Goal: Information Seeking & Learning: Learn about a topic

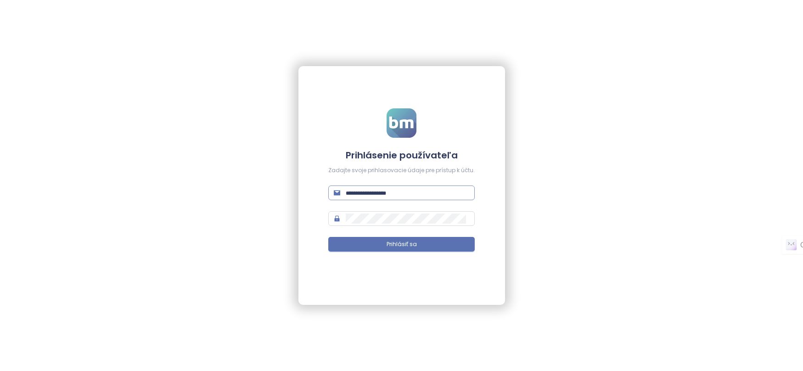
click at [371, 186] on span at bounding box center [401, 192] width 146 height 15
click at [371, 194] on input "text" at bounding box center [407, 193] width 123 height 10
type input "**********"
click at [644, 183] on div "**********" at bounding box center [401, 185] width 803 height 371
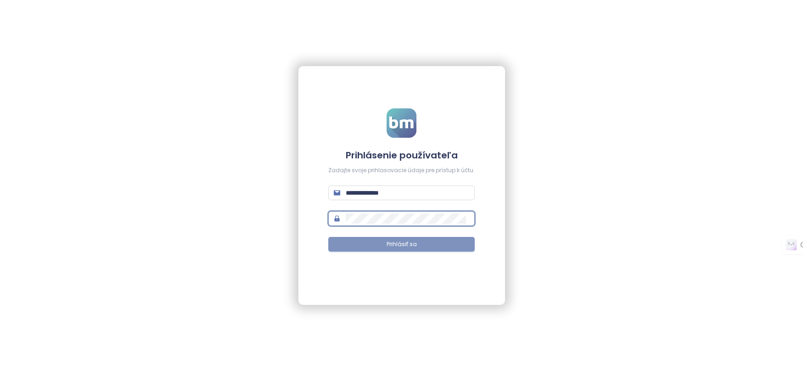
click at [376, 241] on button "Prihlásiť sa" at bounding box center [401, 244] width 146 height 15
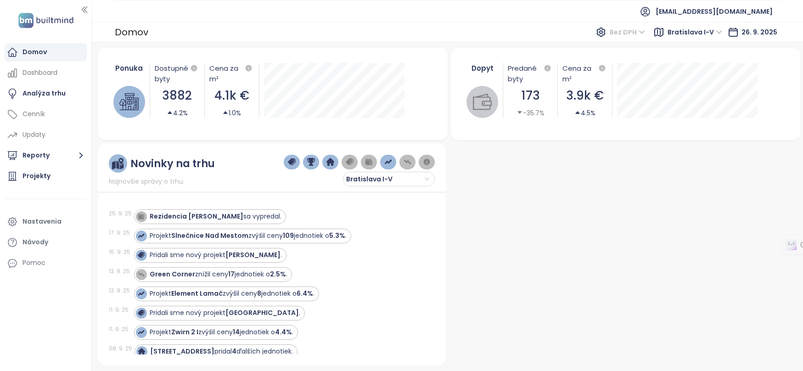
click at [634, 31] on span "Bez DPH" at bounding box center [627, 32] width 35 height 14
click at [631, 47] on div "S DPH" at bounding box center [631, 50] width 28 height 10
click at [631, 34] on span "Bez DPH" at bounding box center [627, 32] width 35 height 14
click at [359, 40] on div "Domov S DPH Bratislava I-V 26. 9. 2025" at bounding box center [447, 32] width 711 height 20
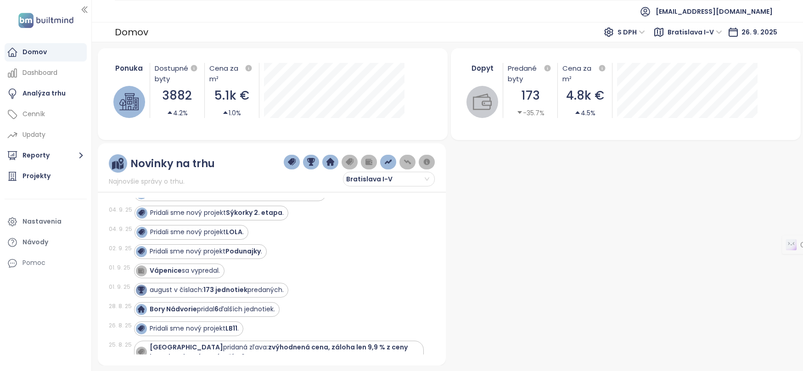
scroll to position [89, 0]
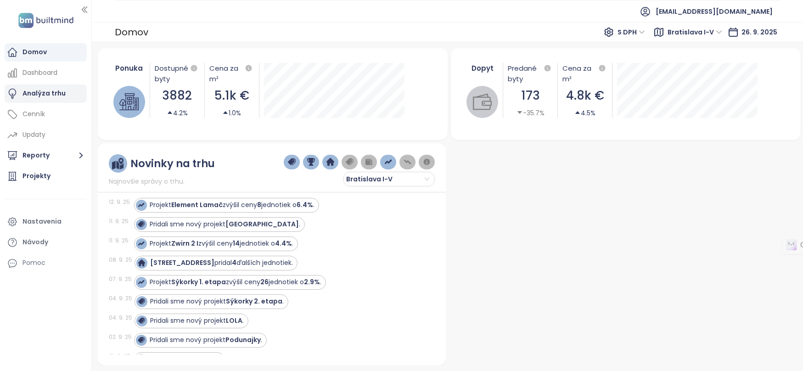
click at [39, 95] on div "Analýza trhu" at bounding box center [43, 93] width 43 height 11
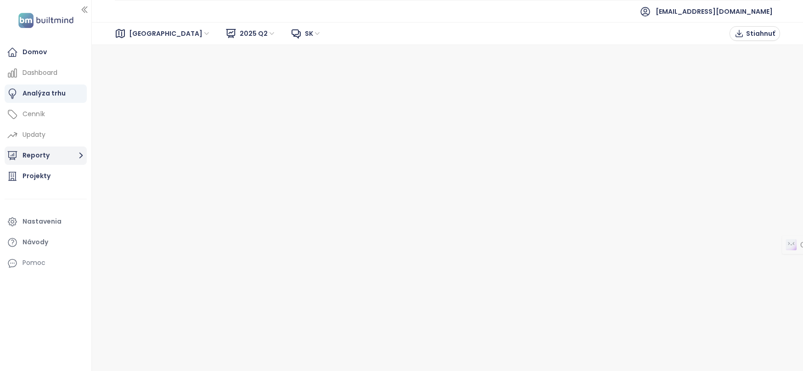
click at [41, 152] on button "Reporty" at bounding box center [46, 155] width 82 height 18
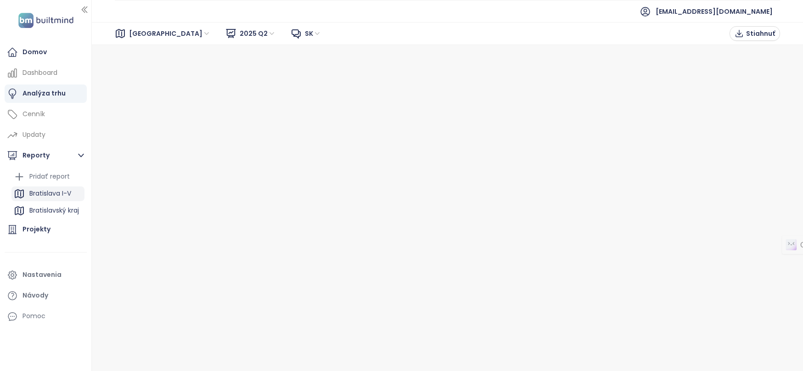
click at [50, 193] on div "Bratislava I-V" at bounding box center [50, 193] width 42 height 11
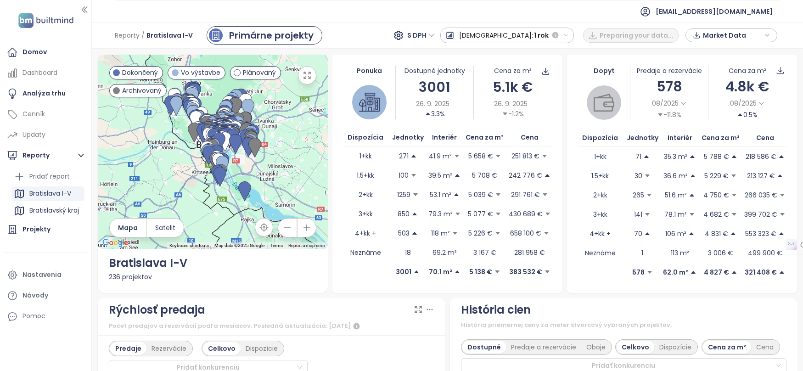
click at [386, 38] on div "Reporty / Bratislava I-V Primárne projekty S DPH Predaj: 1 rok Preparing your d…" at bounding box center [447, 35] width 711 height 27
click at [569, 33] on icon "button" at bounding box center [566, 36] width 6 height 6
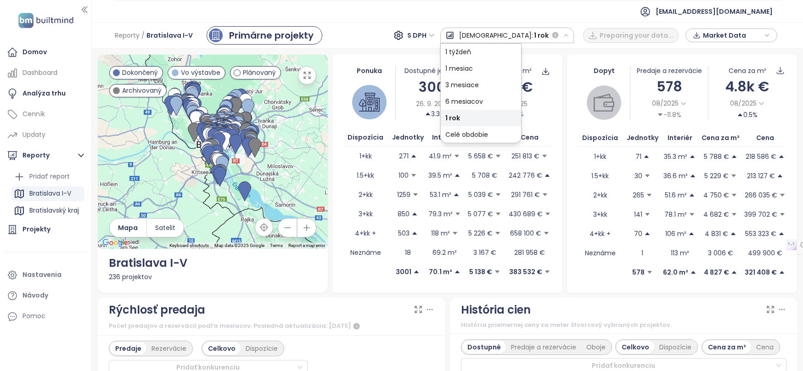
click at [569, 33] on icon "button" at bounding box center [566, 36] width 6 height 6
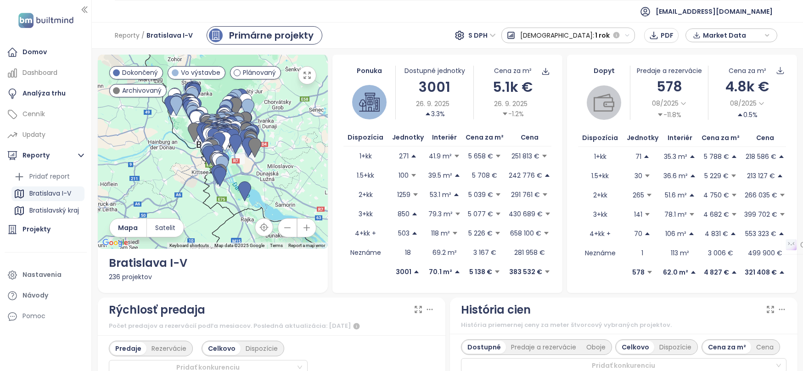
click at [444, 28] on div "Reporty / Bratislava I-V Primárne projekty S DPH Predaj: 1 rok PDF Market Data" at bounding box center [447, 35] width 711 height 27
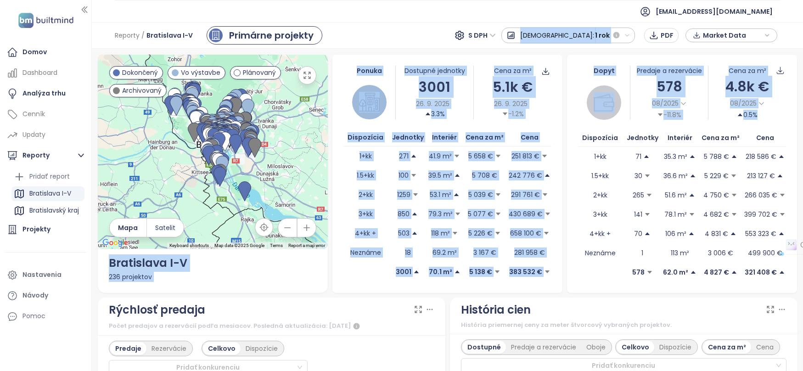
drag, startPoint x: 395, startPoint y: 47, endPoint x: 670, endPoint y: 288, distance: 365.3
click at [670, 288] on div "Reporty / Bratislava I-V Primárne projekty S DPH Predaj: 1 rok PDF Market Data …" at bounding box center [447, 196] width 711 height 349
click at [451, 37] on div "Reporty / Bratislava I-V Primárne projekty S DPH Predaj: 1 rok PDF Market Data" at bounding box center [447, 35] width 711 height 27
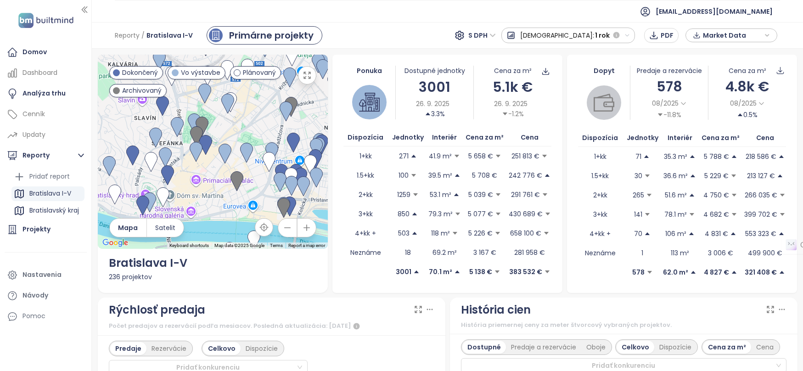
drag, startPoint x: 217, startPoint y: 193, endPoint x: 184, endPoint y: 189, distance: 33.8
click at [184, 189] on div at bounding box center [213, 152] width 230 height 194
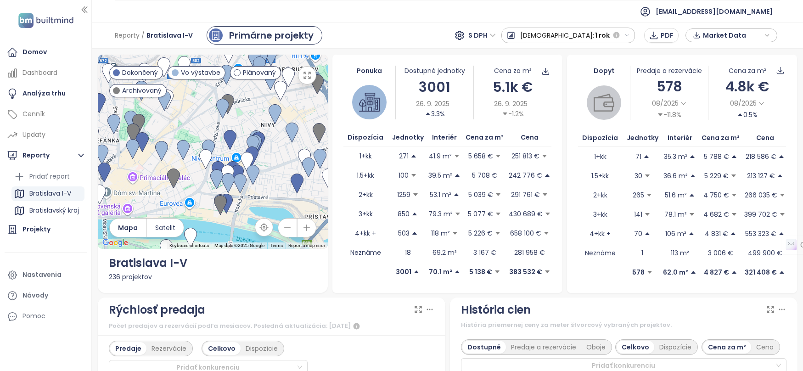
drag, startPoint x: 290, startPoint y: 191, endPoint x: 257, endPoint y: 193, distance: 33.1
click at [257, 193] on div at bounding box center [213, 152] width 230 height 194
click at [249, 169] on img at bounding box center [252, 175] width 13 height 20
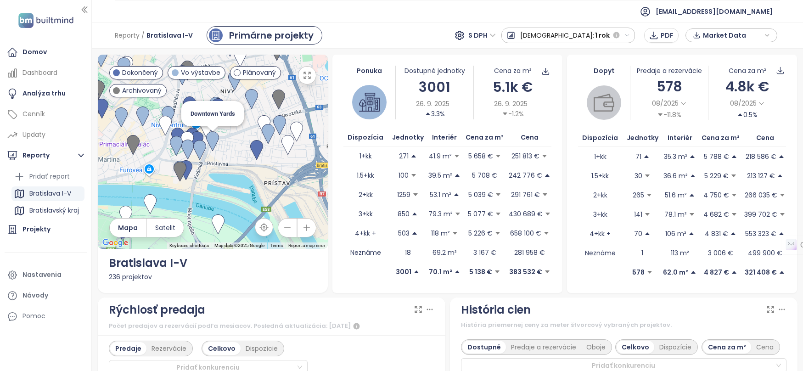
click at [210, 141] on img at bounding box center [212, 141] width 13 height 20
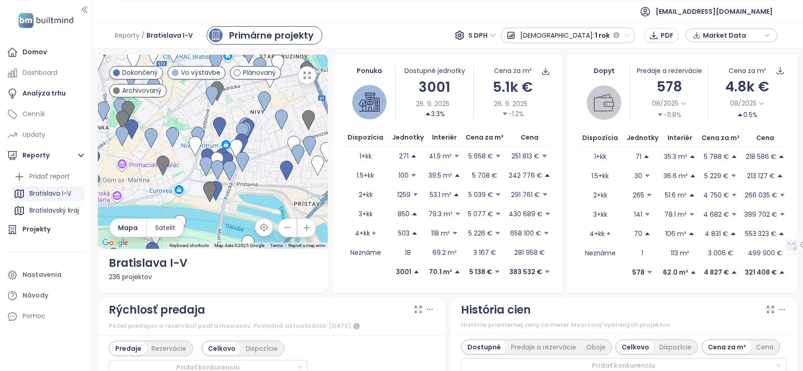
drag, startPoint x: 230, startPoint y: 172, endPoint x: 263, endPoint y: 195, distance: 40.2
click at [263, 195] on div at bounding box center [213, 152] width 230 height 194
click at [243, 161] on img at bounding box center [242, 162] width 13 height 20
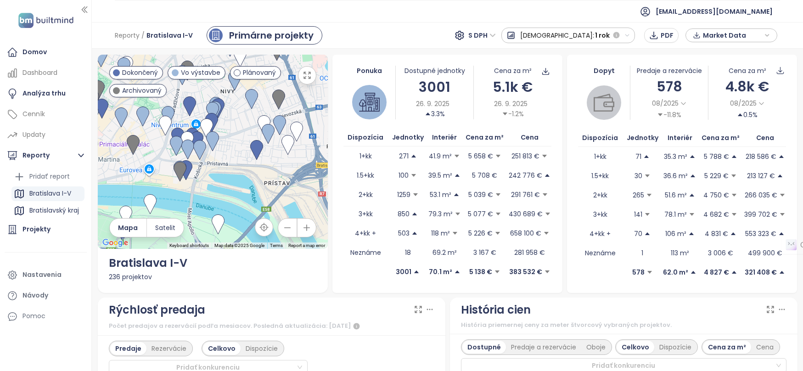
click at [453, 37] on div "Reporty / Bratislava I-V Primárne projekty S DPH Predaj: 1 rok PDF Market Data" at bounding box center [447, 35] width 711 height 27
click at [470, 193] on p "5 039 €" at bounding box center [480, 195] width 25 height 10
click at [173, 39] on span "Bratislava I-V" at bounding box center [169, 35] width 46 height 17
click at [35, 229] on div "Projekty" at bounding box center [36, 229] width 28 height 11
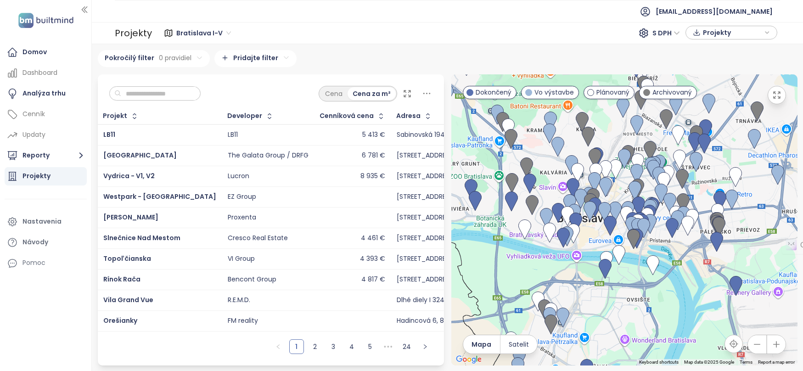
drag, startPoint x: 545, startPoint y: 219, endPoint x: 747, endPoint y: 230, distance: 201.8
click at [747, 230] on div at bounding box center [624, 219] width 346 height 291
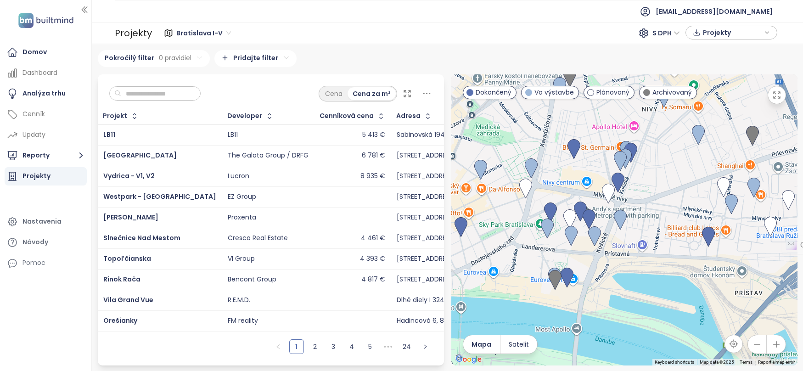
drag, startPoint x: 573, startPoint y: 244, endPoint x: 623, endPoint y: 245, distance: 50.0
click at [623, 245] on div at bounding box center [624, 219] width 346 height 291
click at [619, 220] on img at bounding box center [620, 220] width 13 height 20
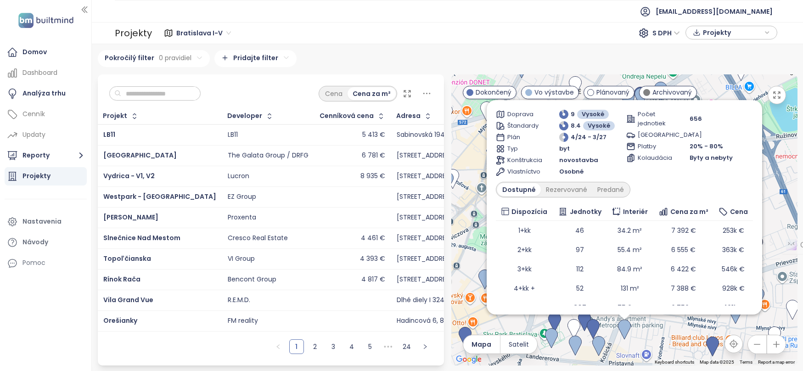
scroll to position [65, 0]
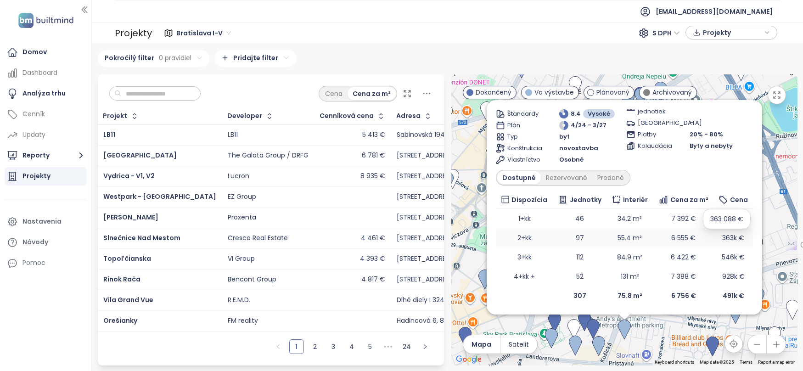
click at [724, 239] on span "363k €" at bounding box center [733, 237] width 22 height 9
click at [553, 241] on td "97" at bounding box center [580, 237] width 54 height 19
click at [713, 237] on td "363k €" at bounding box center [732, 237] width 39 height 19
click at [677, 238] on span "6 555 €" at bounding box center [683, 237] width 24 height 9
click at [702, 241] on td "6 555 €" at bounding box center [683, 237] width 61 height 19
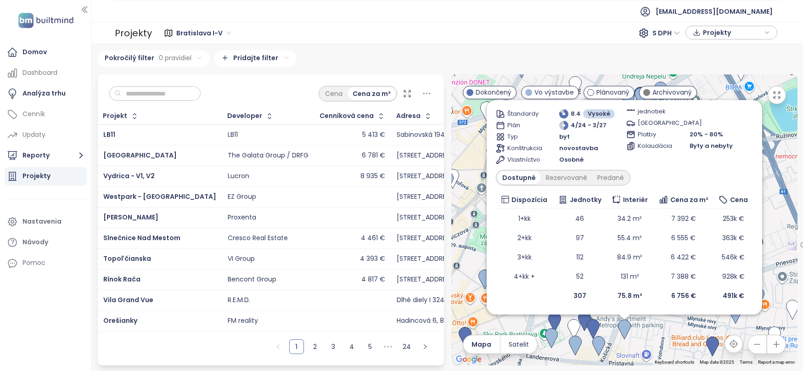
click at [709, 82] on div "Downtown Yards Vo výstavbe zvýhodnená cena Gumon, Košická 6, 821 09 Ružinov, Sl…" at bounding box center [624, 219] width 346 height 291
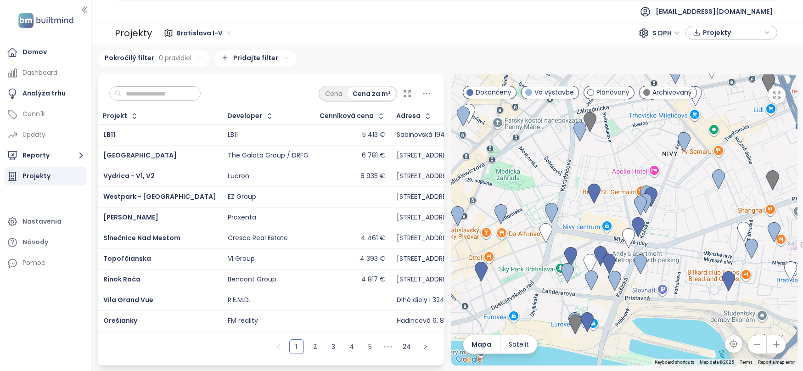
drag, startPoint x: 637, startPoint y: 227, endPoint x: 653, endPoint y: 162, distance: 67.1
click at [653, 162] on div at bounding box center [624, 219] width 346 height 291
click at [607, 266] on img at bounding box center [609, 264] width 13 height 20
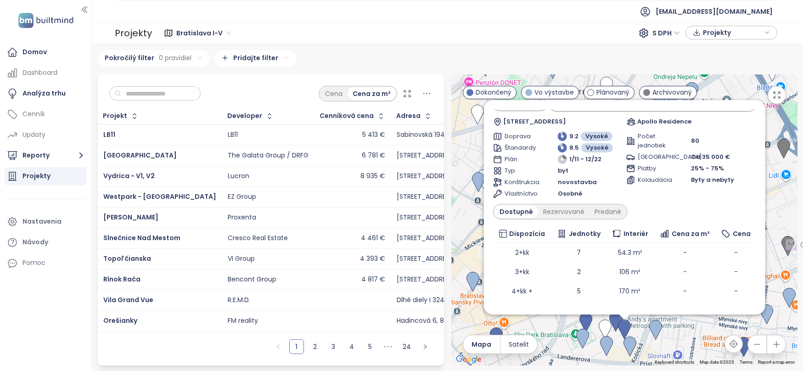
scroll to position [45, 0]
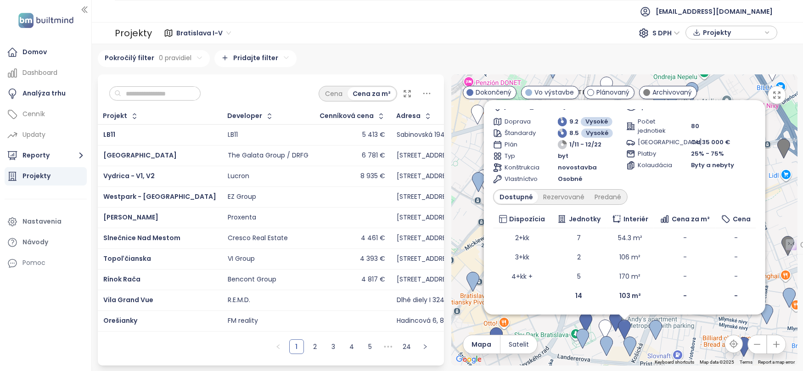
click at [460, 141] on div "To navigate, press the arrow keys. Apollo Residence Dokončený poistenie nehnute…" at bounding box center [624, 219] width 346 height 291
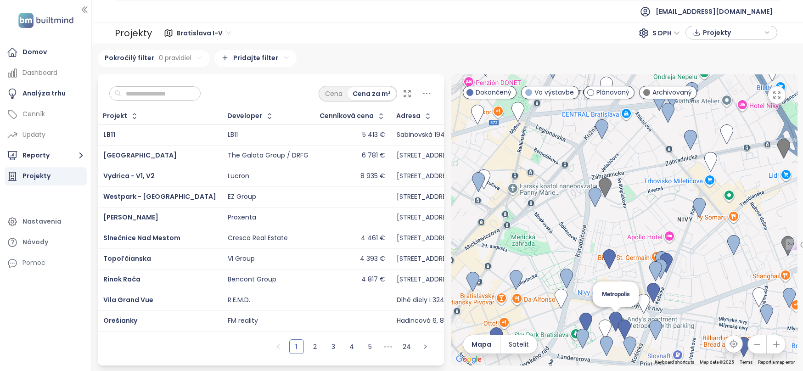
click at [614, 319] on img at bounding box center [615, 322] width 13 height 20
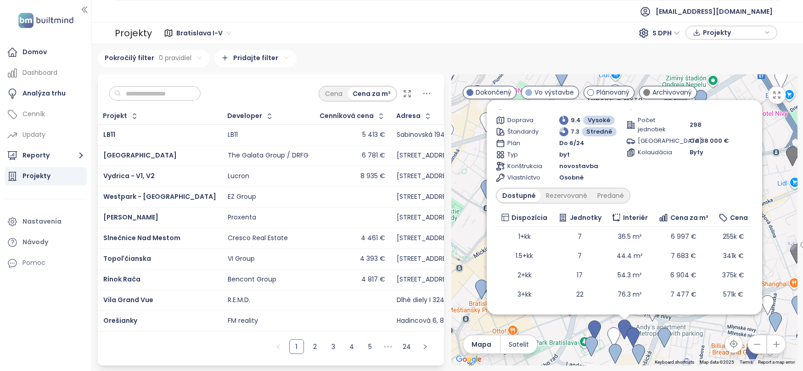
scroll to position [0, 0]
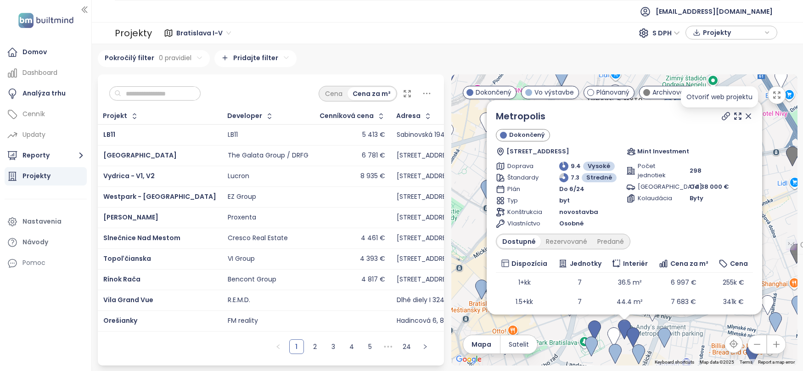
click at [721, 116] on icon at bounding box center [725, 116] width 9 height 9
click at [608, 243] on div "Predané" at bounding box center [610, 241] width 37 height 13
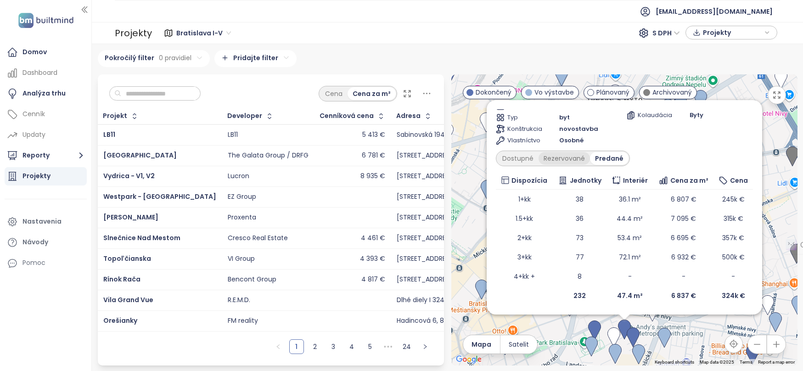
click at [577, 157] on div "Rezervované" at bounding box center [563, 158] width 51 height 13
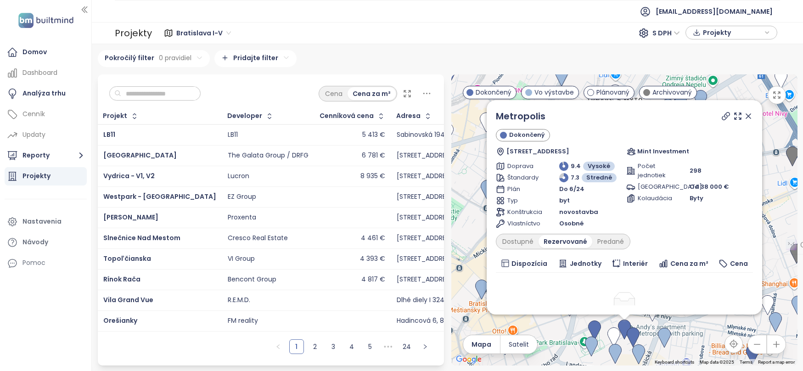
scroll to position [57, 0]
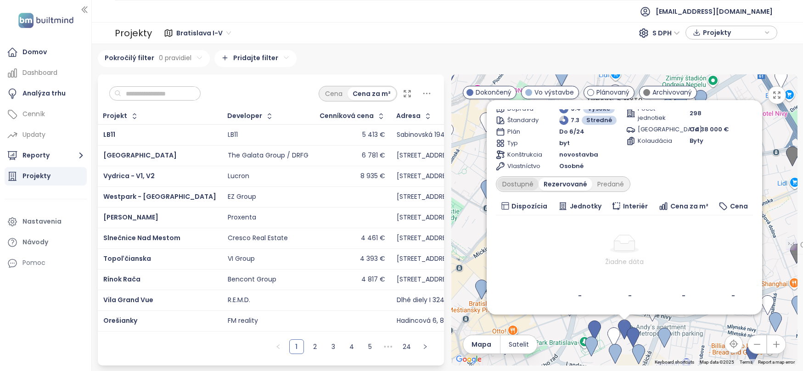
click at [531, 183] on div "Dostupné" at bounding box center [517, 184] width 41 height 13
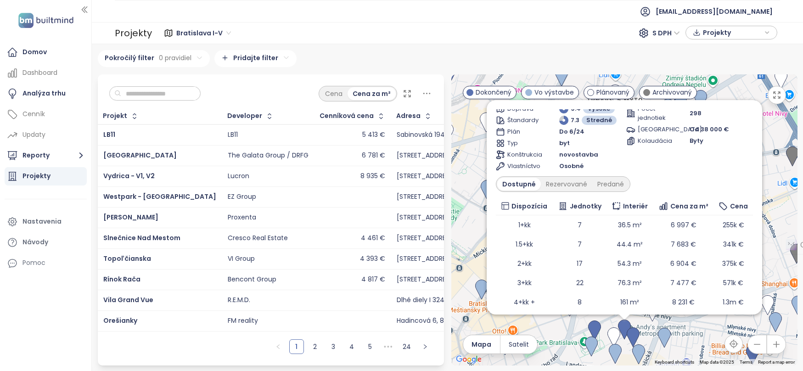
scroll to position [0, 0]
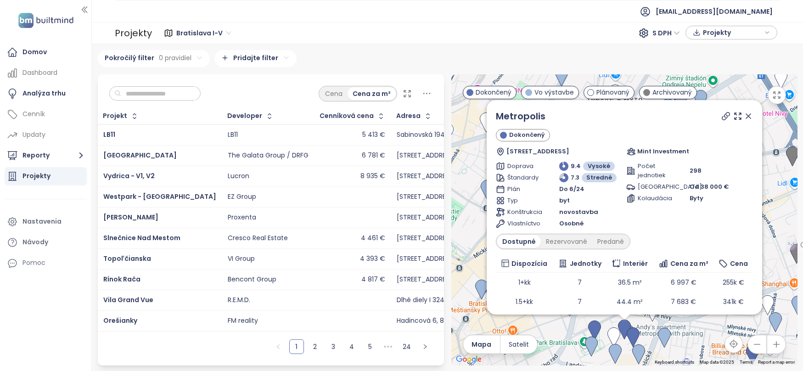
click at [744, 119] on icon at bounding box center [748, 116] width 9 height 9
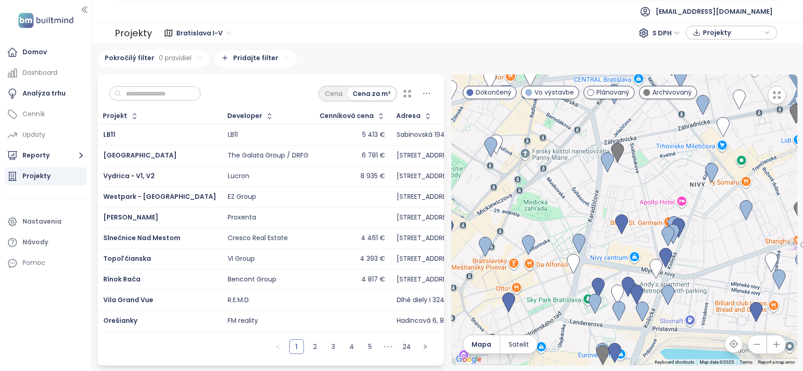
drag, startPoint x: 656, startPoint y: 252, endPoint x: 661, endPoint y: 199, distance: 53.0
click at [661, 199] on div "To navigate, press the arrow keys." at bounding box center [624, 219] width 346 height 291
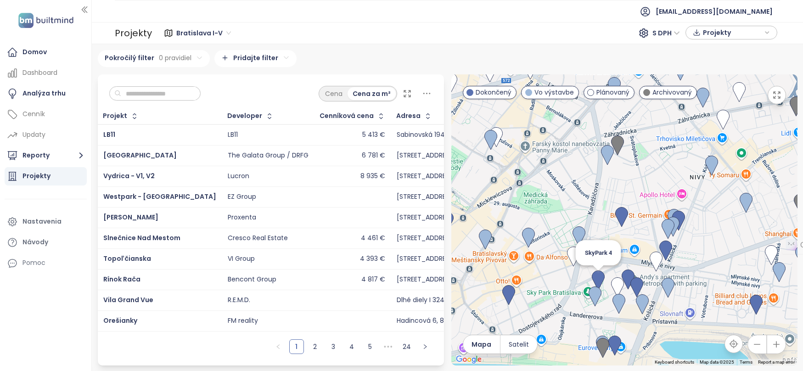
click at [599, 282] on img at bounding box center [598, 280] width 13 height 20
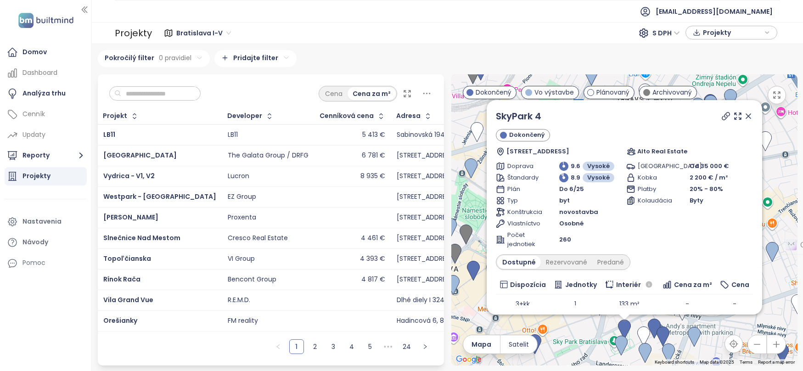
click at [744, 117] on icon at bounding box center [748, 116] width 9 height 9
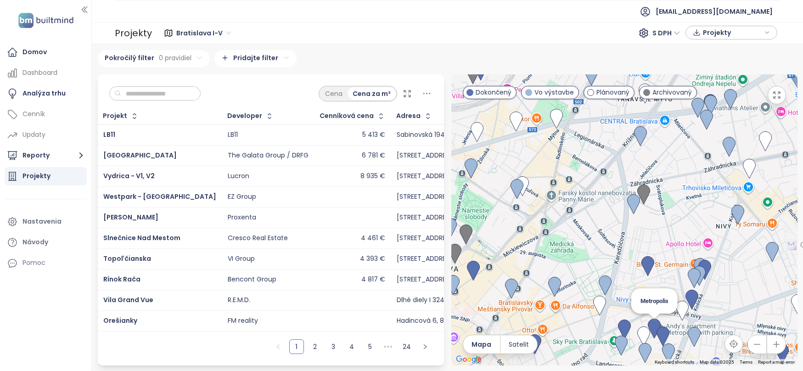
click at [654, 325] on img at bounding box center [654, 329] width 13 height 20
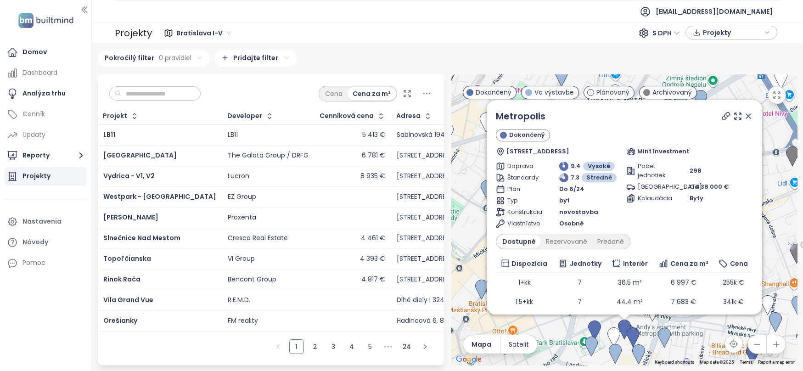
click at [746, 115] on icon at bounding box center [748, 116] width 5 height 5
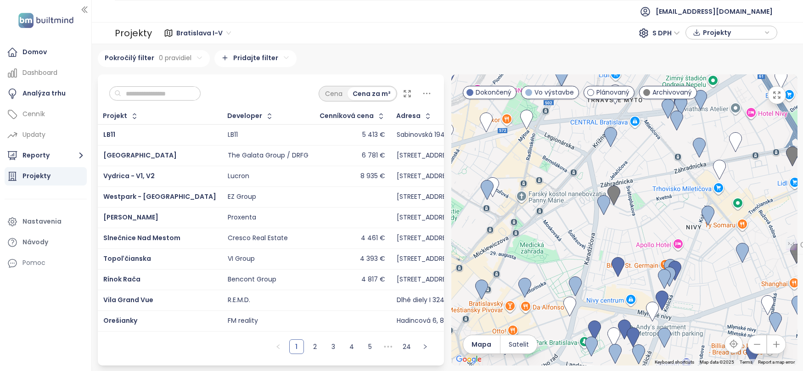
click at [650, 58] on div "Pokročilý filter 0 pravidiel Pridajte filter" at bounding box center [448, 58] width 700 height 17
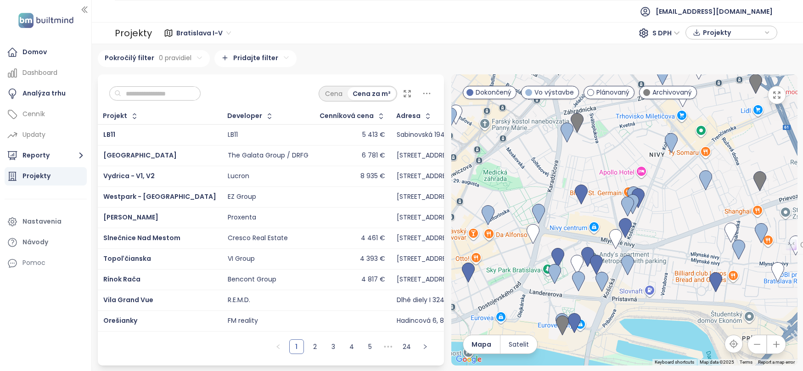
drag, startPoint x: 609, startPoint y: 198, endPoint x: 589, endPoint y: 165, distance: 38.3
click at [589, 165] on div at bounding box center [624, 219] width 346 height 291
click at [312, 353] on link "2" at bounding box center [315, 347] width 14 height 14
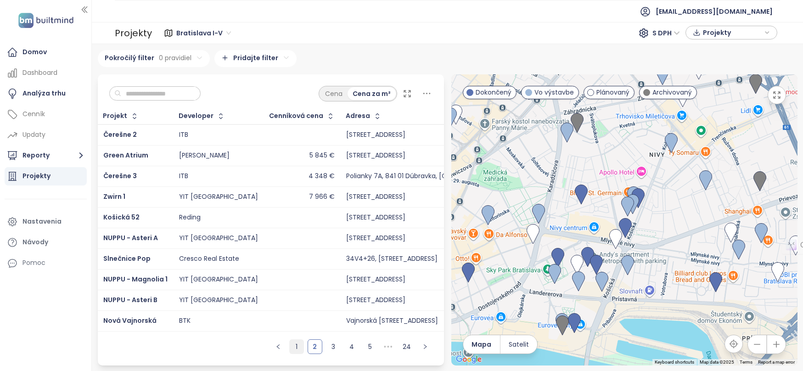
click at [303, 350] on link "1" at bounding box center [297, 347] width 14 height 14
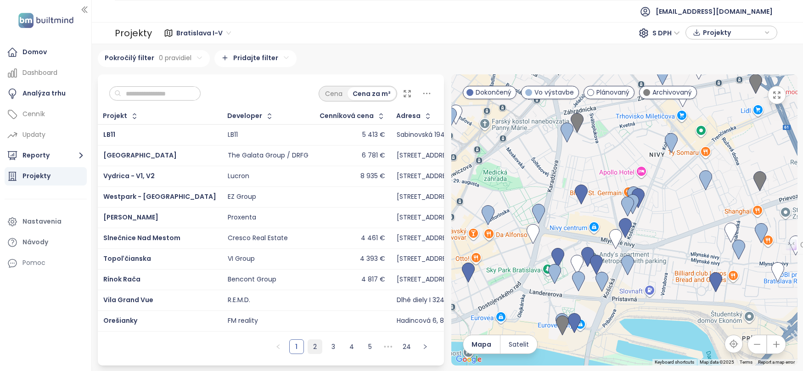
click at [318, 349] on link "2" at bounding box center [315, 347] width 14 height 14
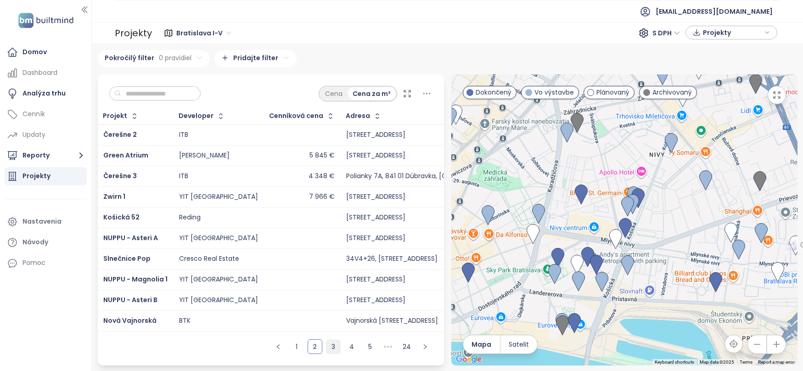
click at [330, 349] on link "3" at bounding box center [333, 347] width 14 height 14
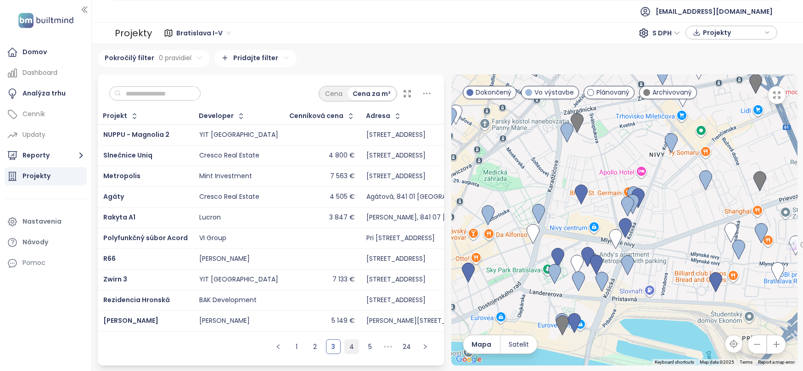
click at [355, 349] on link "4" at bounding box center [352, 347] width 14 height 14
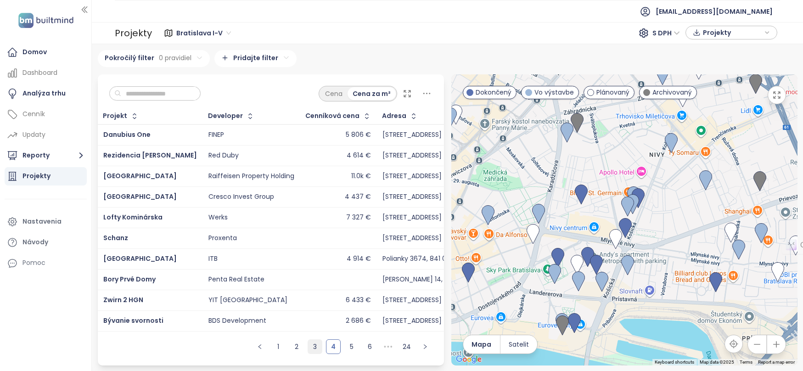
click at [321, 349] on link "3" at bounding box center [315, 347] width 14 height 14
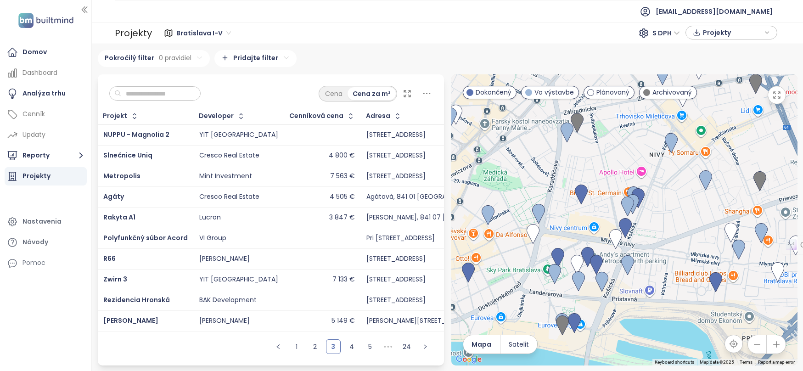
click at [305, 349] on ul "1 2 3 4 5 ••• 24" at bounding box center [351, 350] width 185 height 31
click at [292, 349] on link "1" at bounding box center [297, 347] width 14 height 14
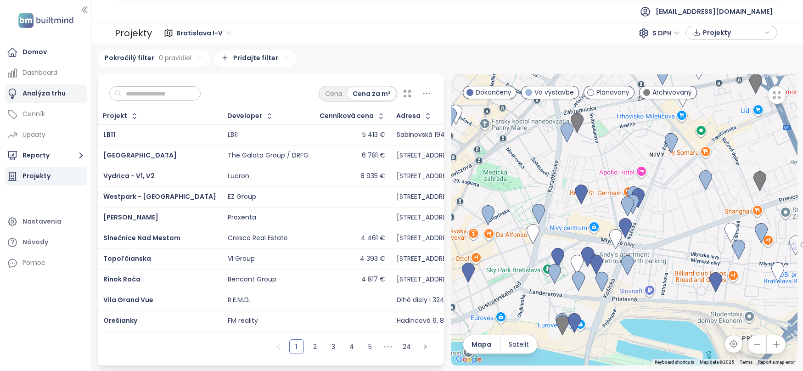
click at [24, 90] on div "Analýza trhu" at bounding box center [43, 93] width 43 height 11
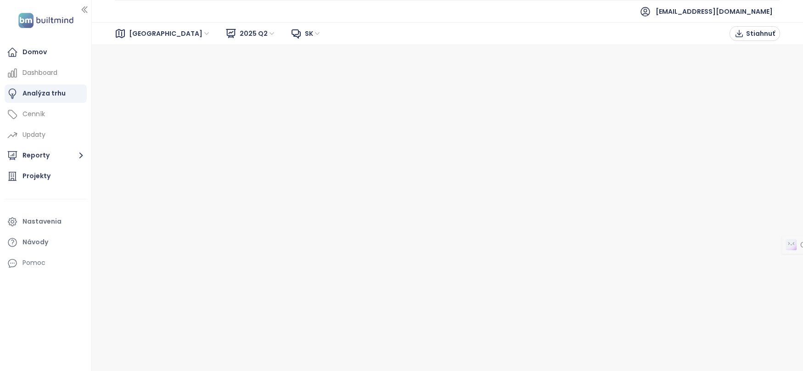
click at [151, 34] on span "[GEOGRAPHIC_DATA]" at bounding box center [170, 34] width 82 height 14
click at [240, 33] on span "2025 Q2" at bounding box center [258, 34] width 36 height 14
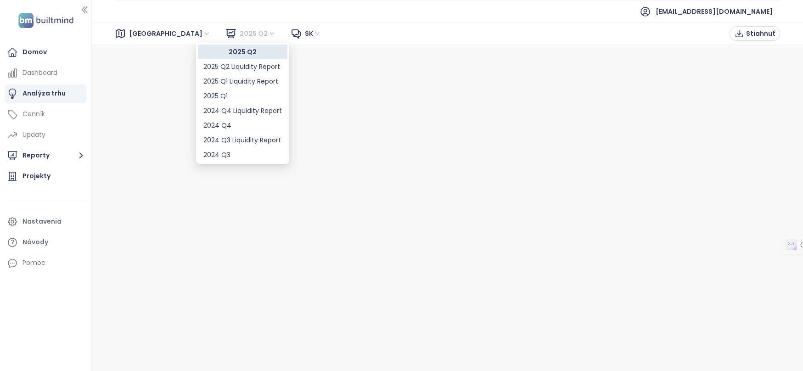
click at [240, 33] on span "2025 Q2" at bounding box center [258, 34] width 36 height 14
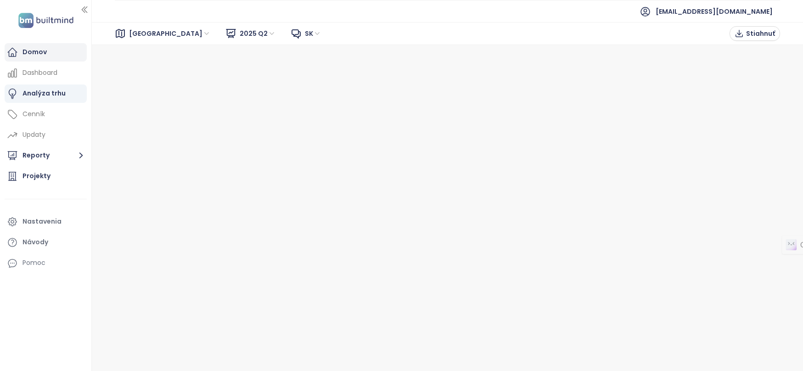
click at [45, 48] on div "Domov" at bounding box center [34, 51] width 24 height 11
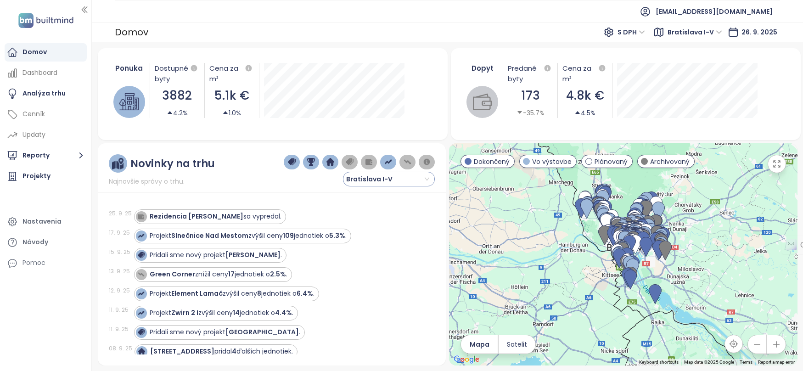
click at [415, 179] on span "Bratislava I-V" at bounding box center [387, 179] width 83 height 14
click at [416, 179] on span "Bratislava I-V" at bounding box center [387, 179] width 83 height 14
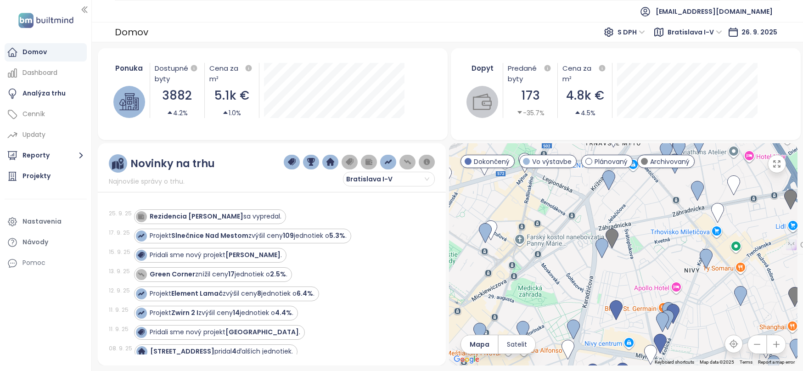
drag, startPoint x: 610, startPoint y: 306, endPoint x: 649, endPoint y: 146, distance: 163.8
click at [647, 138] on div "Ponuka Dostupné byty 3882 4.2% Cena za m² 5.1k € 1.0% september 2025 Dostupné j…" at bounding box center [448, 206] width 700 height 317
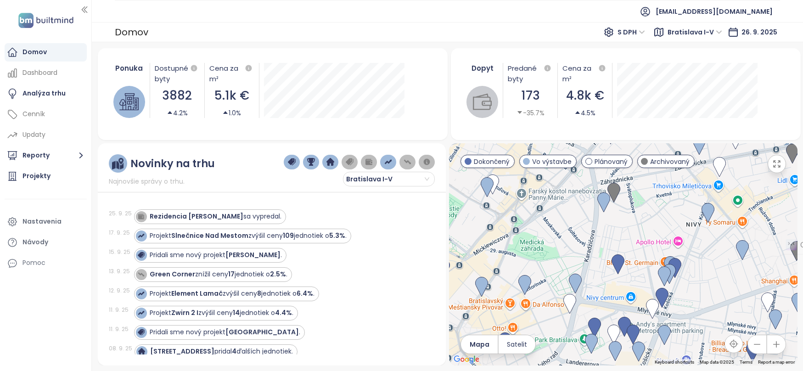
drag, startPoint x: 639, startPoint y: 269, endPoint x: 641, endPoint y: 174, distance: 95.5
click at [641, 174] on div at bounding box center [623, 254] width 348 height 222
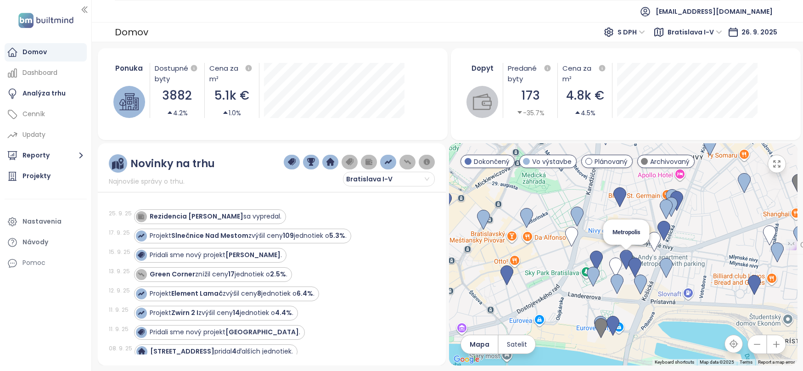
click at [622, 255] on img at bounding box center [626, 260] width 13 height 20
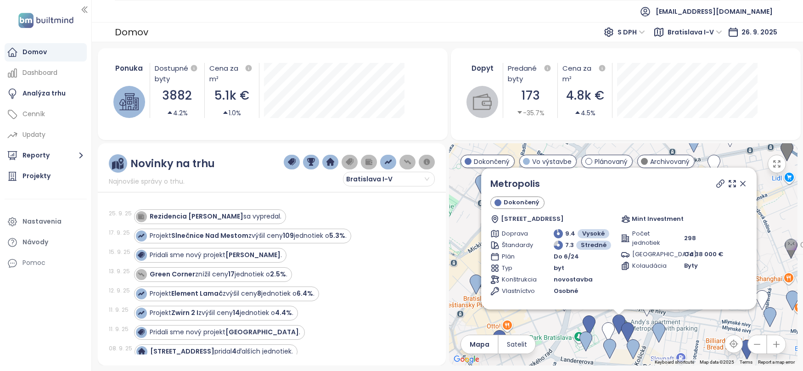
drag, startPoint x: 695, startPoint y: 267, endPoint x: 691, endPoint y: 351, distance: 83.6
click at [691, 351] on div "Metropolis Dokončený Bottova 5, 811 09 Bratislava, Slovakia Mint Investment Dop…" at bounding box center [623, 254] width 348 height 222
drag, startPoint x: 682, startPoint y: 232, endPoint x: 687, endPoint y: 256, distance: 24.9
click at [687, 256] on div "Počet jednotiek 298 Parkovanie Od 38 000 € Kolaudácia Byty" at bounding box center [684, 262] width 127 height 67
click at [687, 256] on span "Od 38 000 €" at bounding box center [703, 254] width 39 height 9
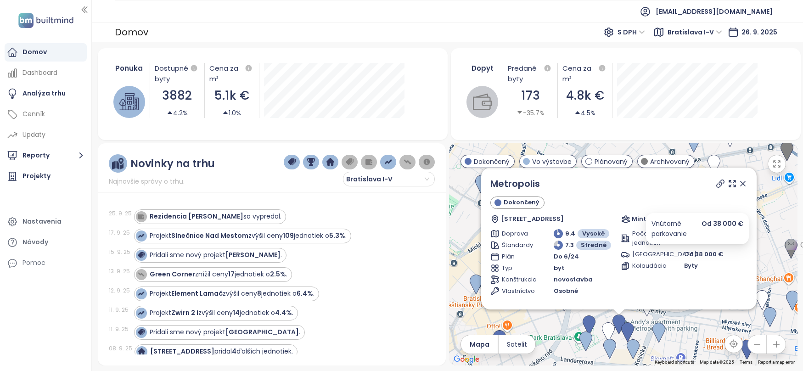
click at [704, 252] on span "Od 38 000 €" at bounding box center [703, 254] width 39 height 9
click at [738, 180] on icon at bounding box center [742, 183] width 9 height 9
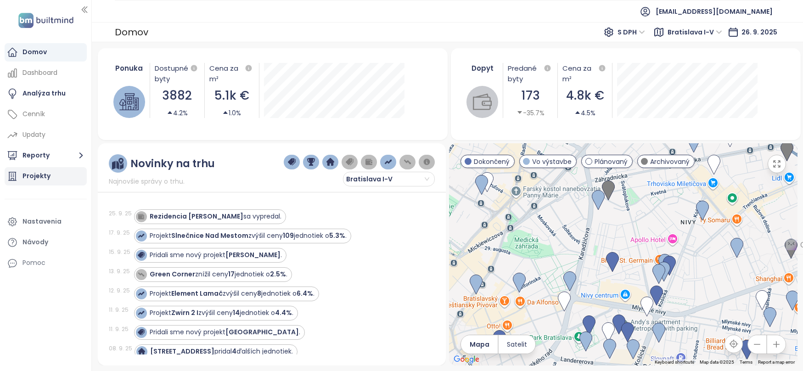
click at [41, 177] on div "Projekty" at bounding box center [36, 175] width 28 height 11
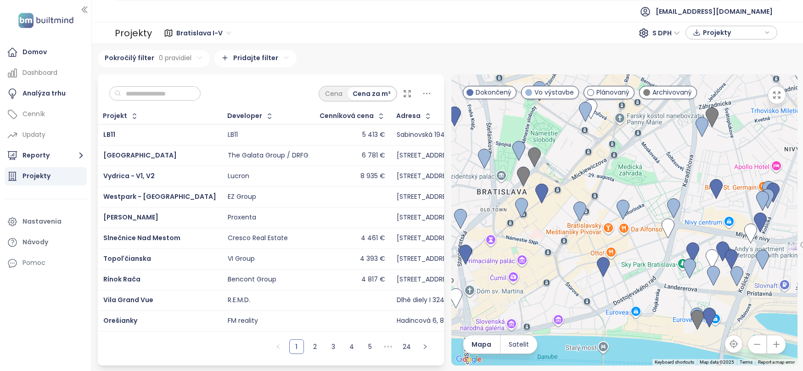
drag, startPoint x: 645, startPoint y: 283, endPoint x: 624, endPoint y: 164, distance: 120.7
click at [624, 164] on div at bounding box center [624, 219] width 346 height 291
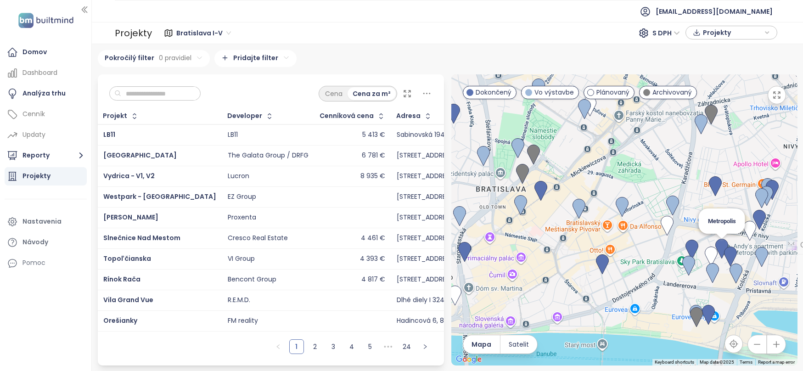
click at [722, 247] on img at bounding box center [721, 249] width 13 height 20
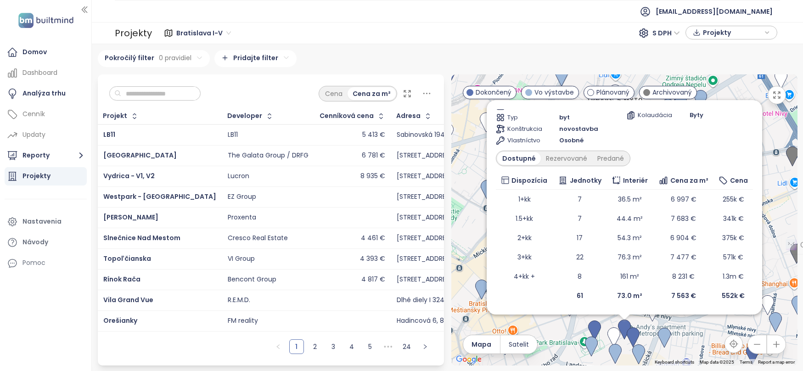
scroll to position [43, 0]
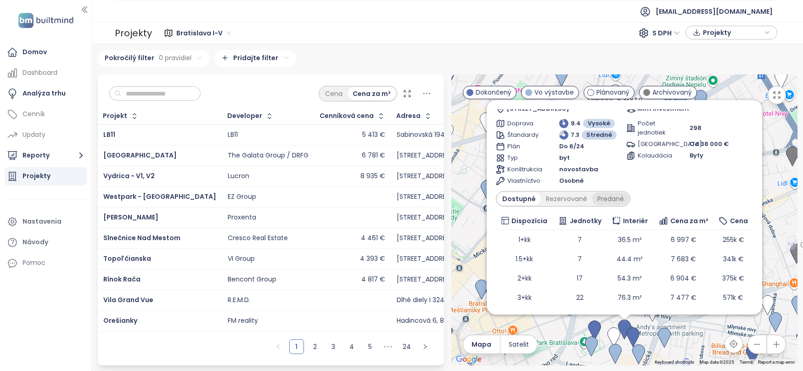
click at [609, 195] on div "Predané" at bounding box center [610, 198] width 37 height 13
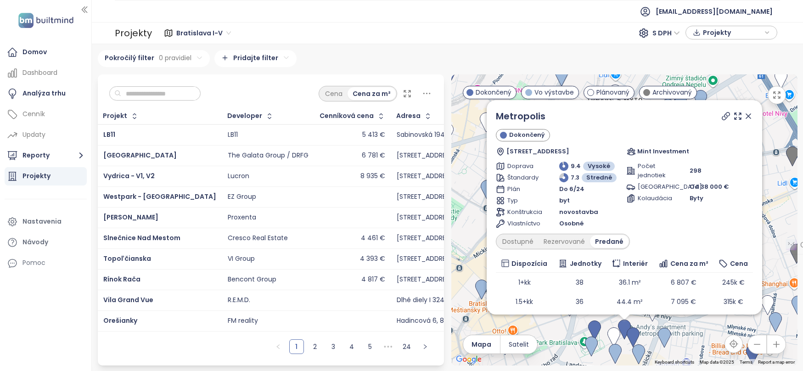
scroll to position [83, 0]
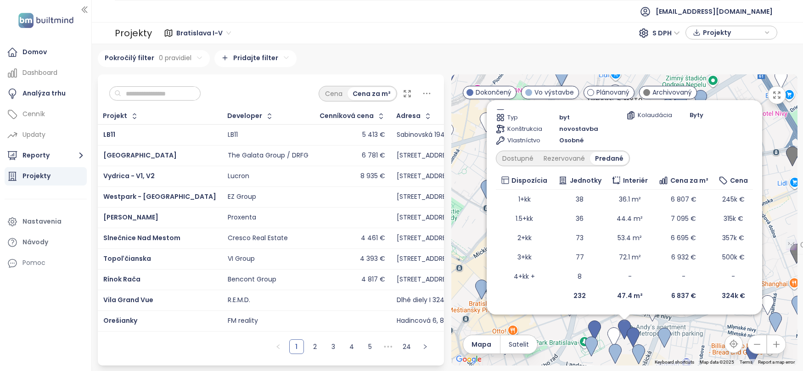
click at [456, 45] on div "Bratislava I-V 234 projektov Area Bratislavský kraj 298 projektov Area Pokročil…" at bounding box center [447, 207] width 711 height 327
click at [449, 43] on div "Projekty Bratislava I-V S DPH Projekty" at bounding box center [447, 33] width 711 height 22
click at [734, 54] on div "Pokročilý filter 0 pravidiel Pridajte filter" at bounding box center [448, 58] width 700 height 17
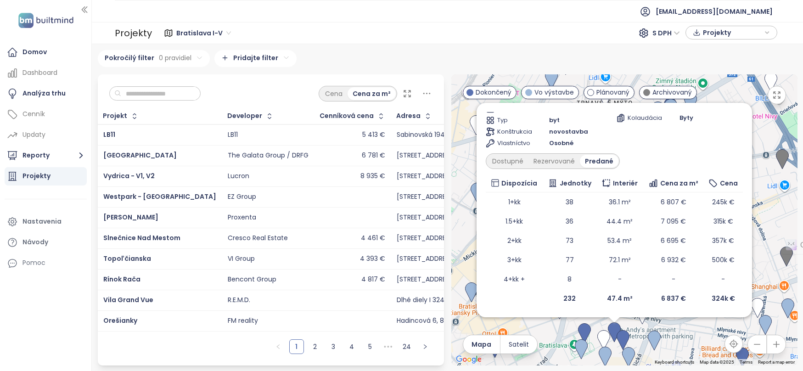
drag, startPoint x: 478, startPoint y: 224, endPoint x: 467, endPoint y: 227, distance: 11.4
click at [467, 227] on div "Metropolis Dokončený Bottova 5, 811 09 Bratislava, Slovakia Mint Investment Dop…" at bounding box center [624, 219] width 346 height 291
click at [725, 98] on div "Metropolis Dokončený Bottova 5, 811 09 Bratislava, Slovakia Mint Investment Dop…" at bounding box center [624, 219] width 346 height 291
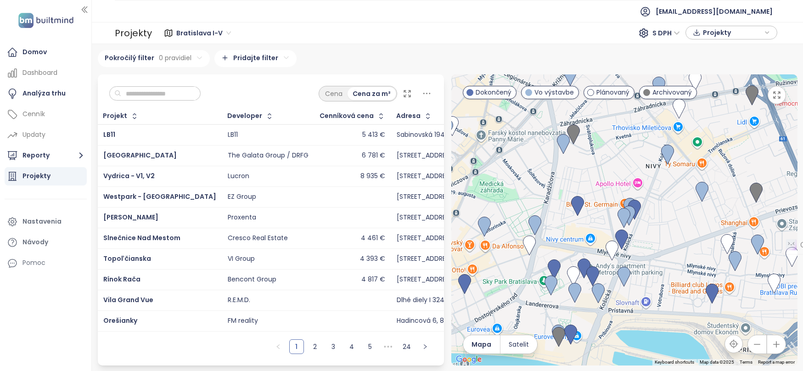
drag, startPoint x: 671, startPoint y: 218, endPoint x: 647, endPoint y: 176, distance: 48.3
click at [647, 176] on div at bounding box center [624, 219] width 346 height 291
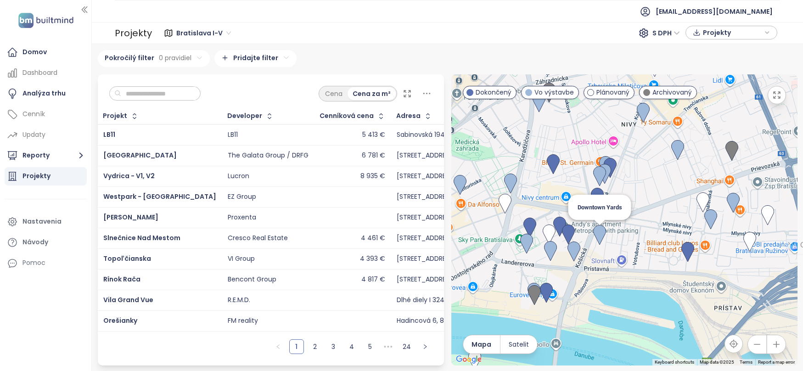
click at [601, 234] on img at bounding box center [599, 235] width 13 height 20
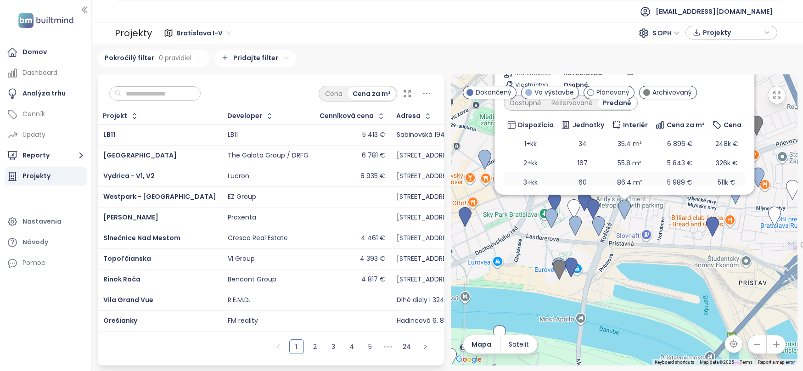
scroll to position [0, 0]
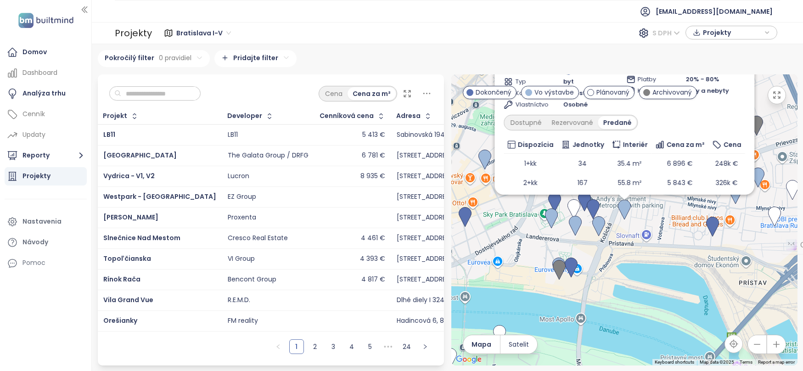
click at [670, 31] on span "S DPH" at bounding box center [666, 33] width 28 height 14
click at [666, 66] on div "Bez DPH" at bounding box center [669, 66] width 25 height 10
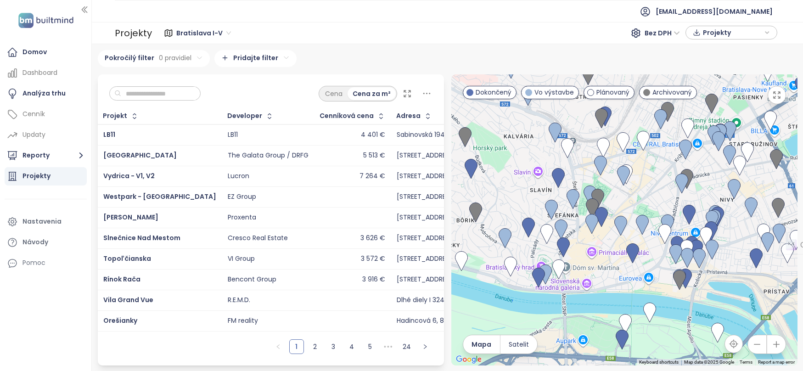
drag, startPoint x: 610, startPoint y: 288, endPoint x: 654, endPoint y: 185, distance: 111.7
click at [654, 185] on div at bounding box center [624, 219] width 346 height 291
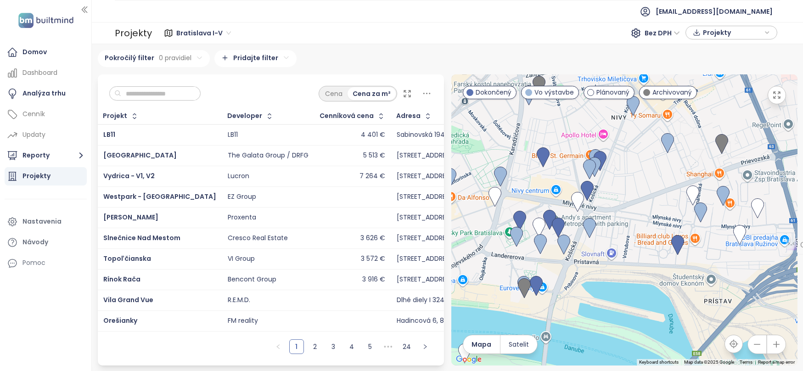
drag, startPoint x: 705, startPoint y: 260, endPoint x: 487, endPoint y: 260, distance: 217.1
click at [487, 260] on div at bounding box center [624, 219] width 346 height 291
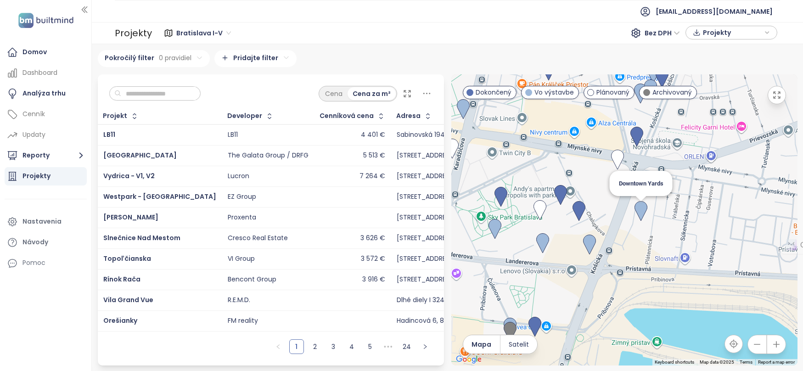
click at [641, 210] on img at bounding box center [640, 211] width 13 height 20
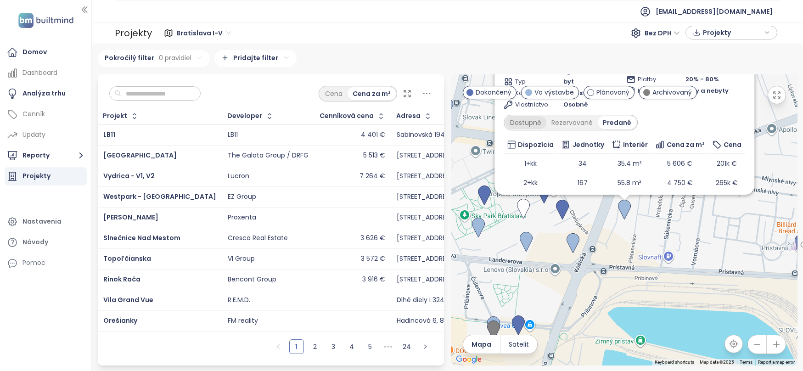
click at [534, 124] on div "Dostupné" at bounding box center [525, 122] width 41 height 13
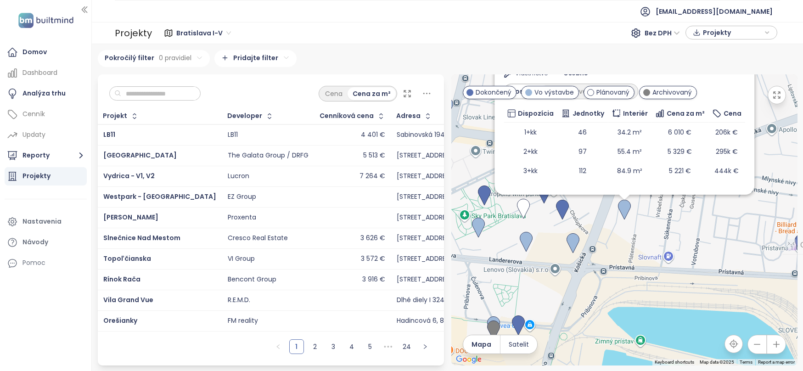
scroll to position [46, 0]
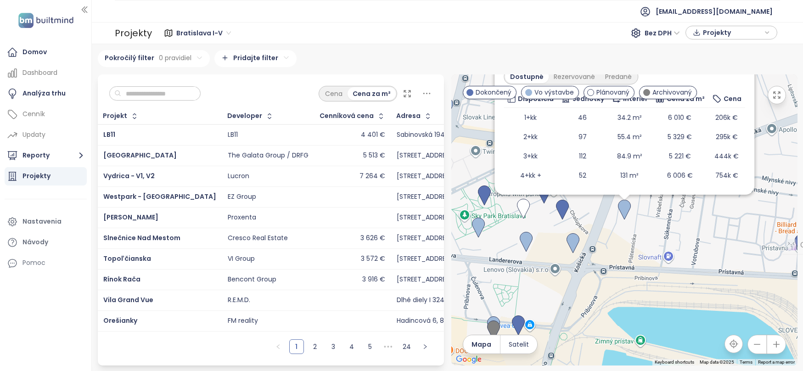
click at [571, 53] on div "Pokročilý filter 0 pravidiel Pridajte filter" at bounding box center [448, 58] width 700 height 17
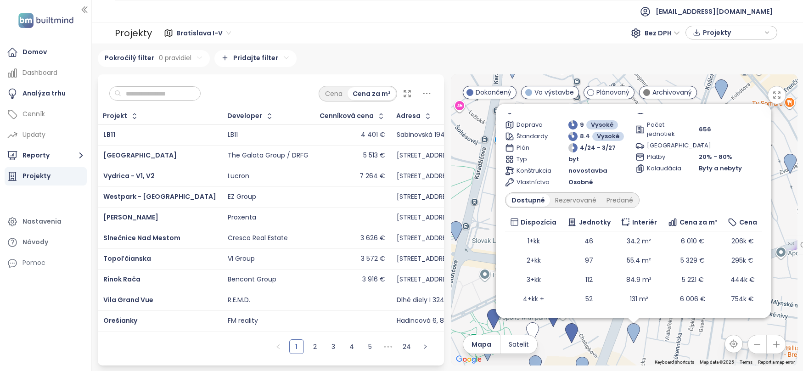
drag, startPoint x: 478, startPoint y: 164, endPoint x: 487, endPoint y: 289, distance: 125.2
click at [487, 289] on div "Downtown Yards Vo výstavbe zvýhodnená cena Gumon, [GEOGRAPHIC_DATA] 6, 821 09 R…" at bounding box center [624, 219] width 346 height 291
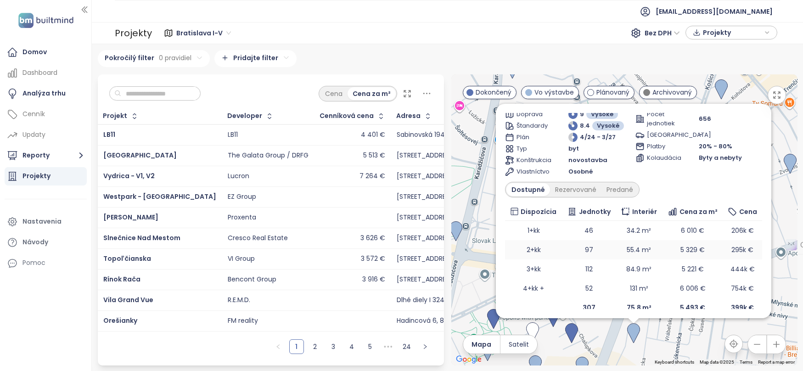
scroll to position [65, 0]
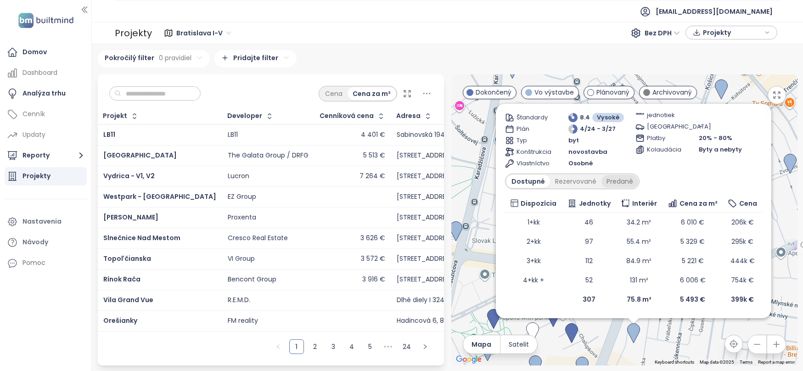
click at [618, 179] on div "Predané" at bounding box center [619, 181] width 37 height 13
click at [576, 181] on div "Rezervované" at bounding box center [573, 181] width 51 height 13
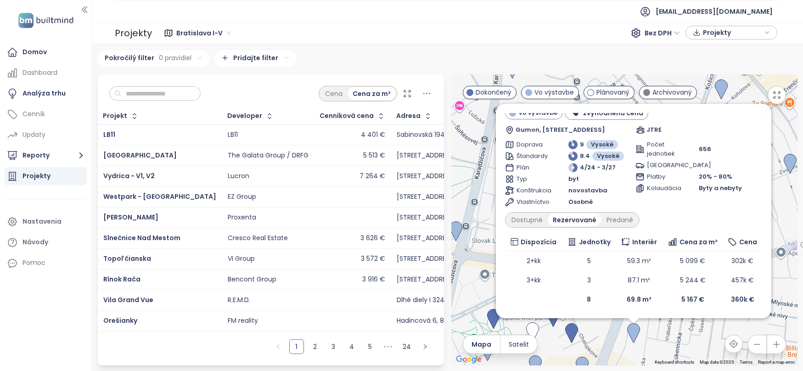
scroll to position [26, 0]
click at [618, 218] on div "Predané" at bounding box center [619, 219] width 37 height 13
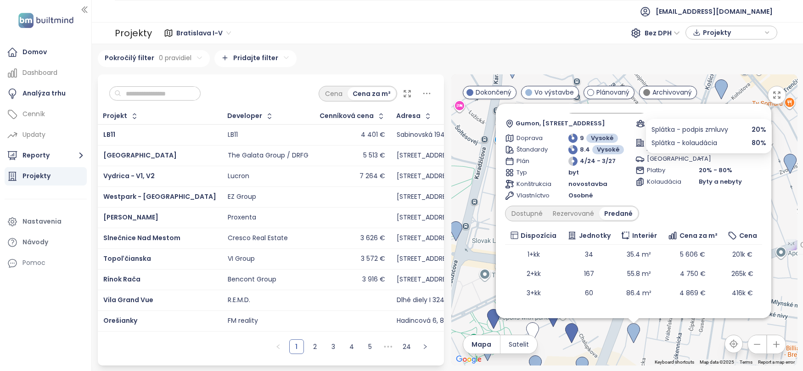
scroll to position [65, 0]
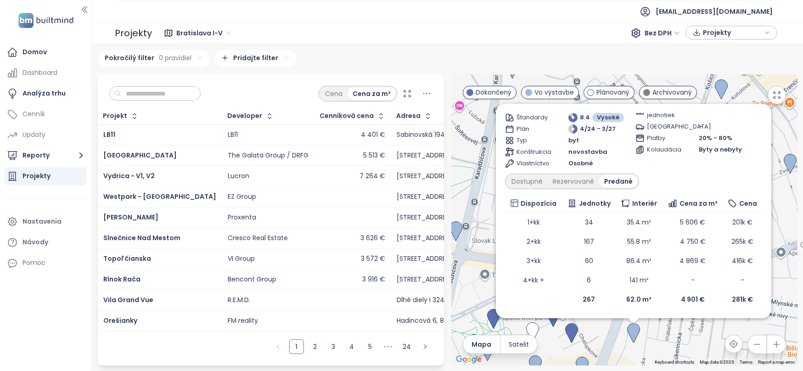
click at [614, 10] on ul "[EMAIL_ADDRESS][DOMAIN_NAME]" at bounding box center [447, 11] width 665 height 22
drag, startPoint x: 360, startPoint y: 20, endPoint x: 373, endPoint y: 13, distance: 14.4
click at [360, 20] on ul "[EMAIL_ADDRESS][DOMAIN_NAME]" at bounding box center [447, 11] width 665 height 22
